Goal: Task Accomplishment & Management: Complete application form

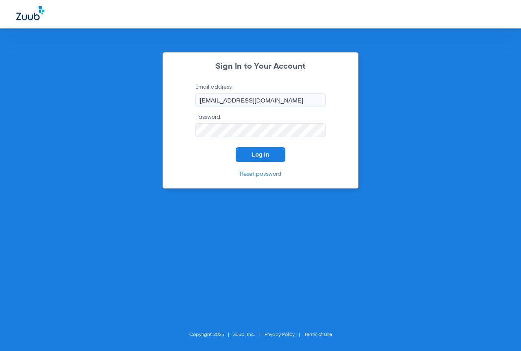
click at [267, 151] on button "Log In" at bounding box center [261, 154] width 50 height 15
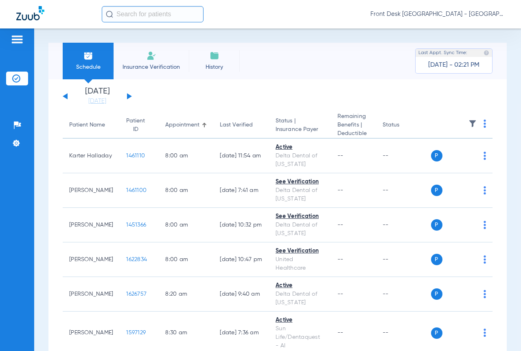
click at [166, 59] on li "Insurance Verification" at bounding box center [151, 61] width 75 height 37
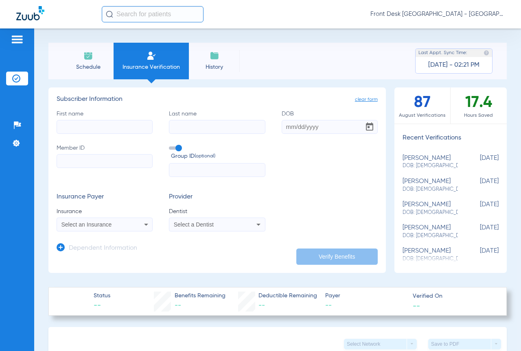
click at [131, 132] on input "First name" at bounding box center [105, 127] width 96 height 14
type input "[PERSON_NAME]"
click at [191, 132] on input "Last name" at bounding box center [217, 127] width 96 height 14
type input "shafton"
drag, startPoint x: 288, startPoint y: 129, endPoint x: 294, endPoint y: 158, distance: 30.0
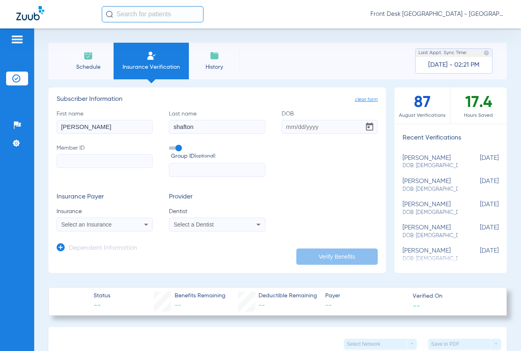
click at [288, 129] on input "DOB" at bounding box center [330, 127] width 96 height 14
type input "[DATE]"
click at [74, 164] on input "Member ID" at bounding box center [105, 161] width 96 height 14
type input "126183386101"
click at [93, 227] on span "Select an Insurance" at bounding box center [86, 224] width 50 height 7
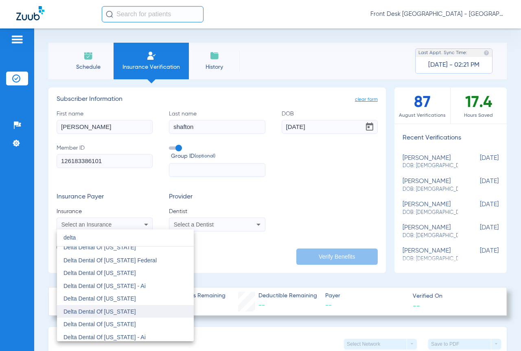
scroll to position [244, 0]
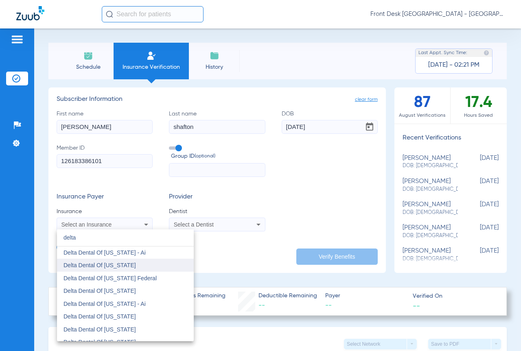
type input "delta"
click at [170, 267] on mat-option "Delta Dental Of [US_STATE]" at bounding box center [125, 265] width 137 height 13
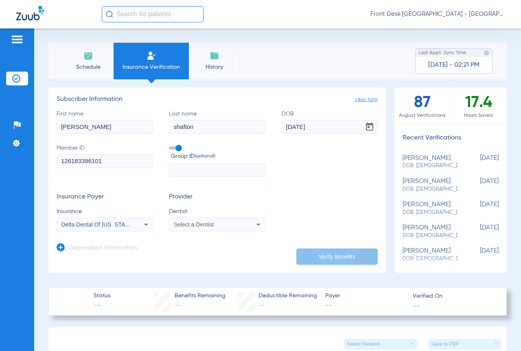
drag, startPoint x: 196, startPoint y: 219, endPoint x: 194, endPoint y: 231, distance: 12.3
click at [196, 220] on mat-select "Select a Dentist" at bounding box center [217, 225] width 96 height 14
click at [196, 225] on span "Select a Dentist" at bounding box center [194, 224] width 40 height 7
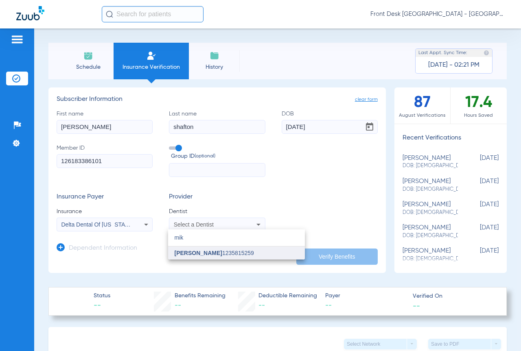
type input "mik"
click at [199, 248] on mat-option "[PERSON_NAME] 1235815259" at bounding box center [236, 253] width 137 height 13
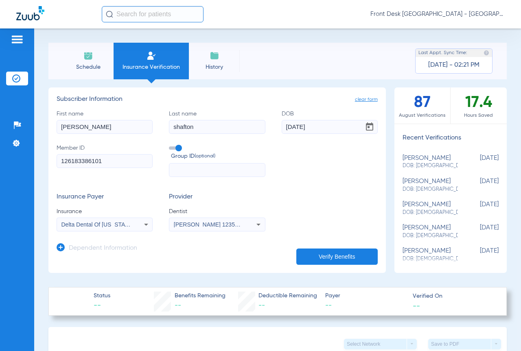
click at [312, 255] on button "Verify Benefits" at bounding box center [336, 257] width 81 height 16
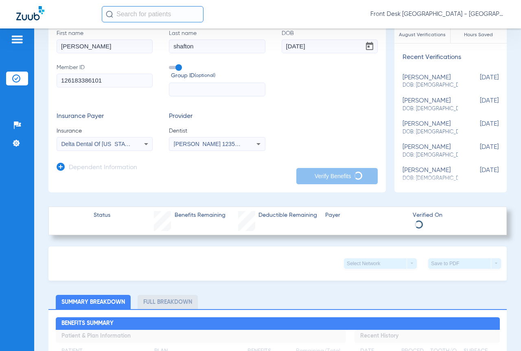
scroll to position [81, 0]
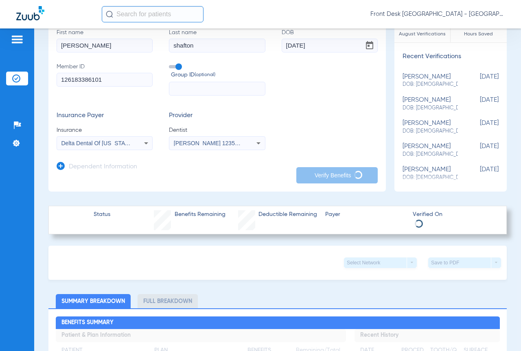
type input "[PERSON_NAME]"
type input "shafton"
